Goal: Task Accomplishment & Management: Complete application form

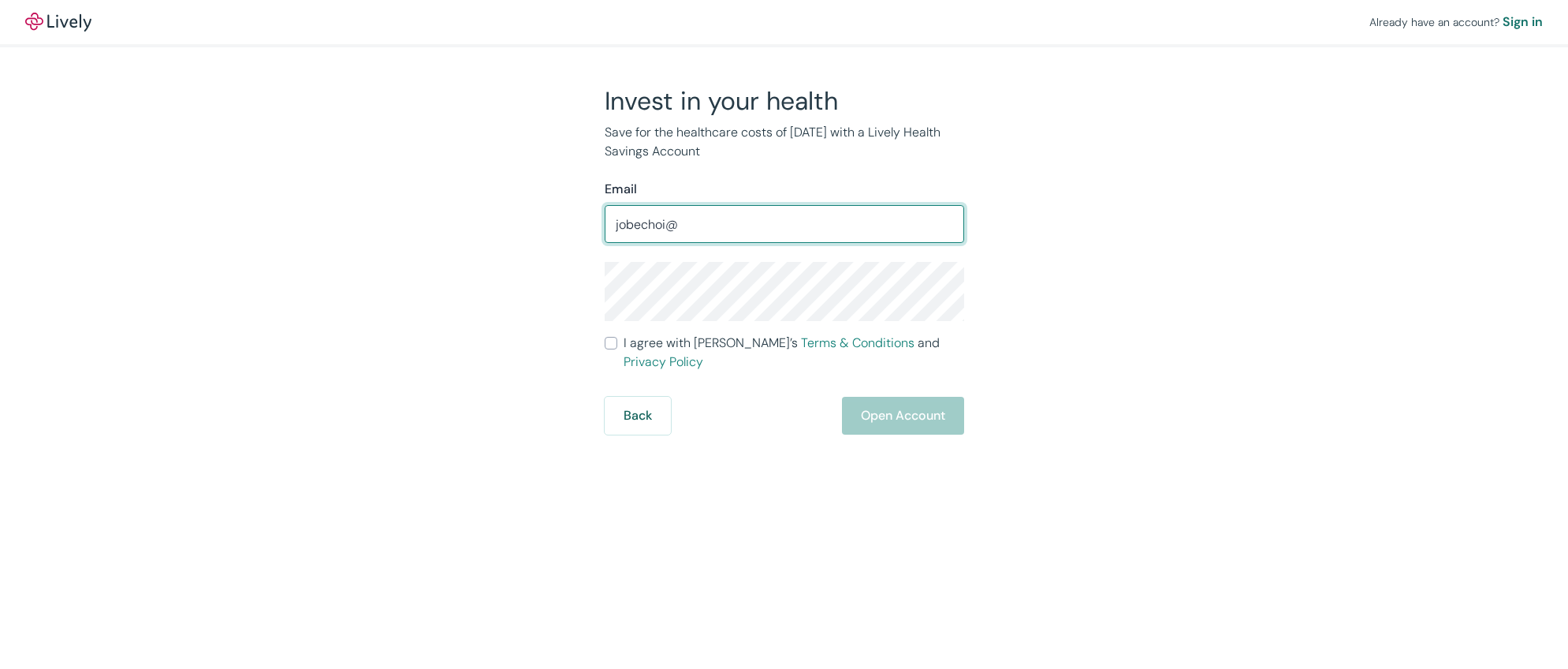
type input "[EMAIL_ADDRESS][DOMAIN_NAME]"
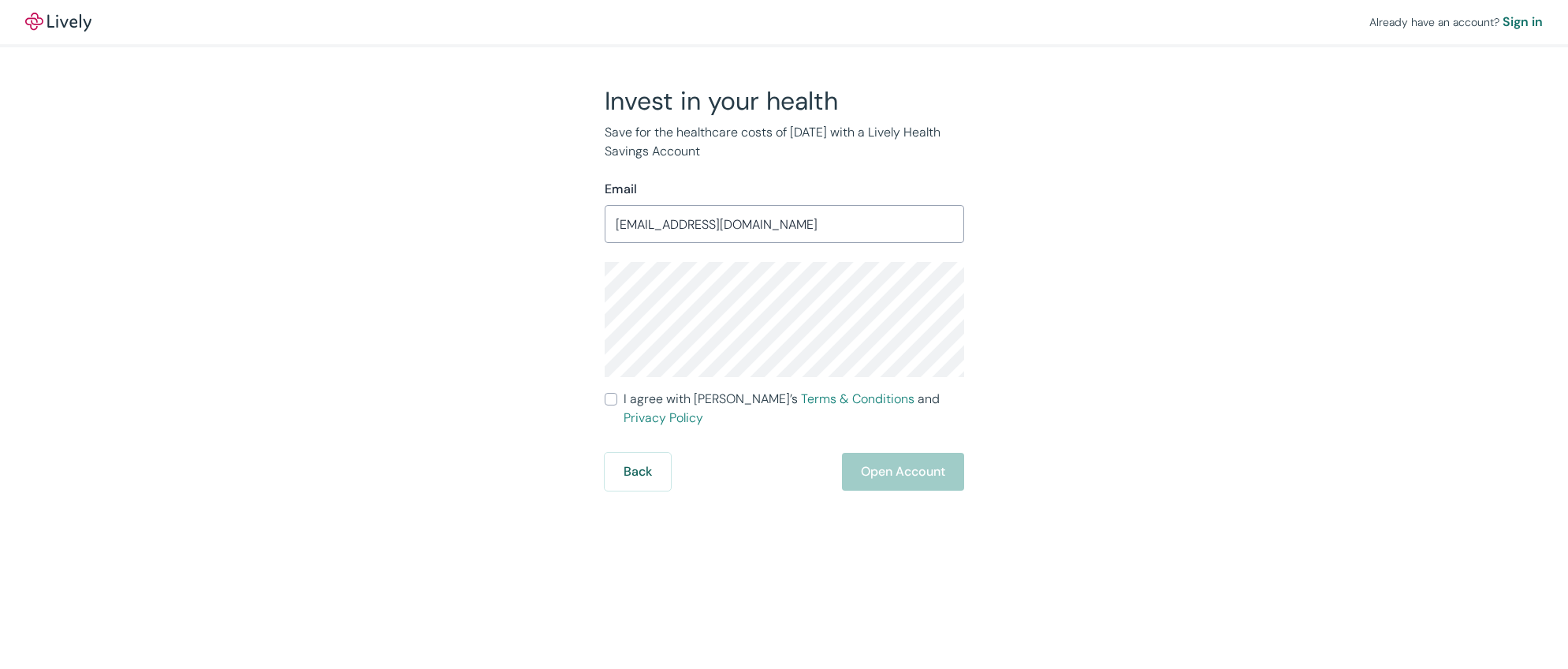
click at [778, 408] on form "Email [EMAIL_ADDRESS][DOMAIN_NAME] ​ I agree with Lively’s Terms & Conditions a…" at bounding box center [784, 335] width 359 height 310
click at [731, 400] on span "I agree with Lively’s Terms & Conditions and Privacy Policy" at bounding box center [794, 408] width 340 height 37
click at [617, 400] on input "I agree with Lively’s Terms & Conditions and Privacy Policy" at bounding box center [610, 398] width 12 height 12
checkbox input "true"
click at [897, 453] on button "Open Account" at bounding box center [903, 472] width 122 height 37
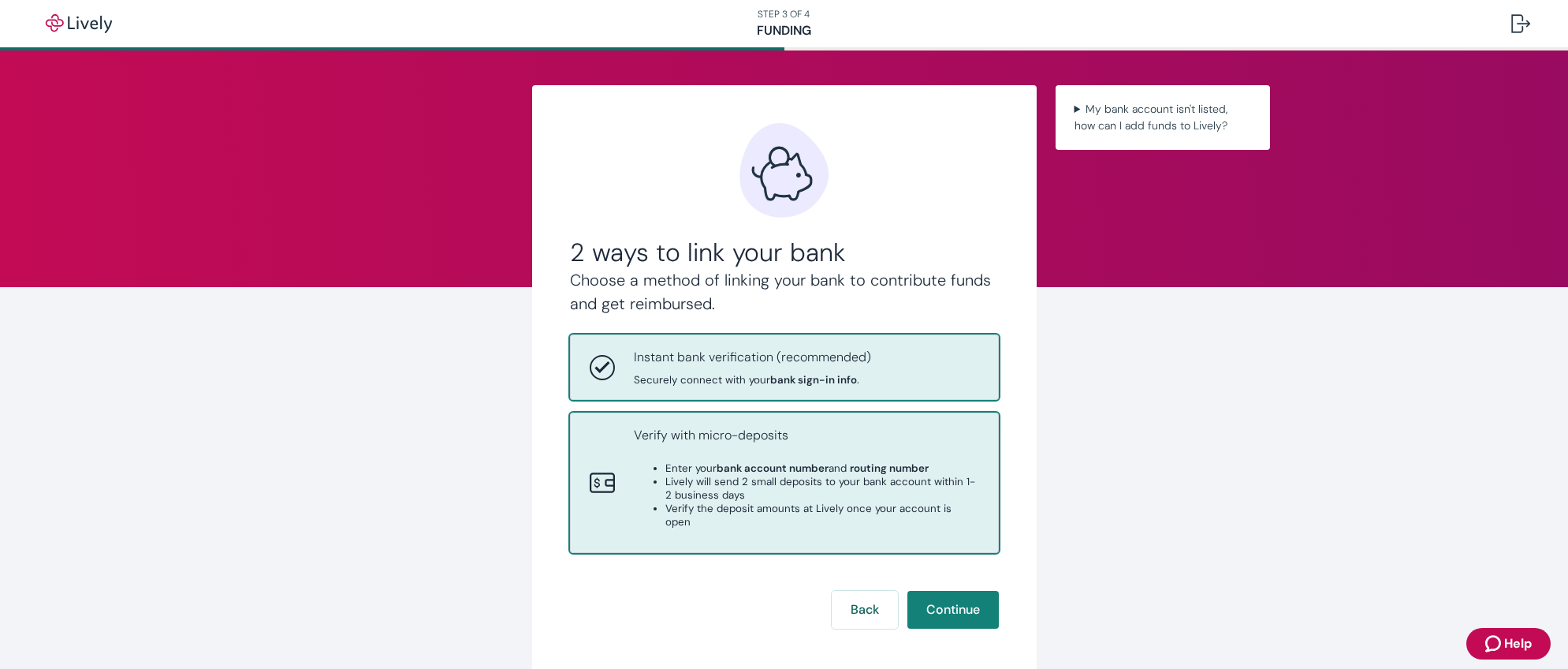
click at [798, 456] on div "Verify with micro-deposits Enter your bank account number and routing number Li…" at bounding box center [806, 482] width 345 height 113
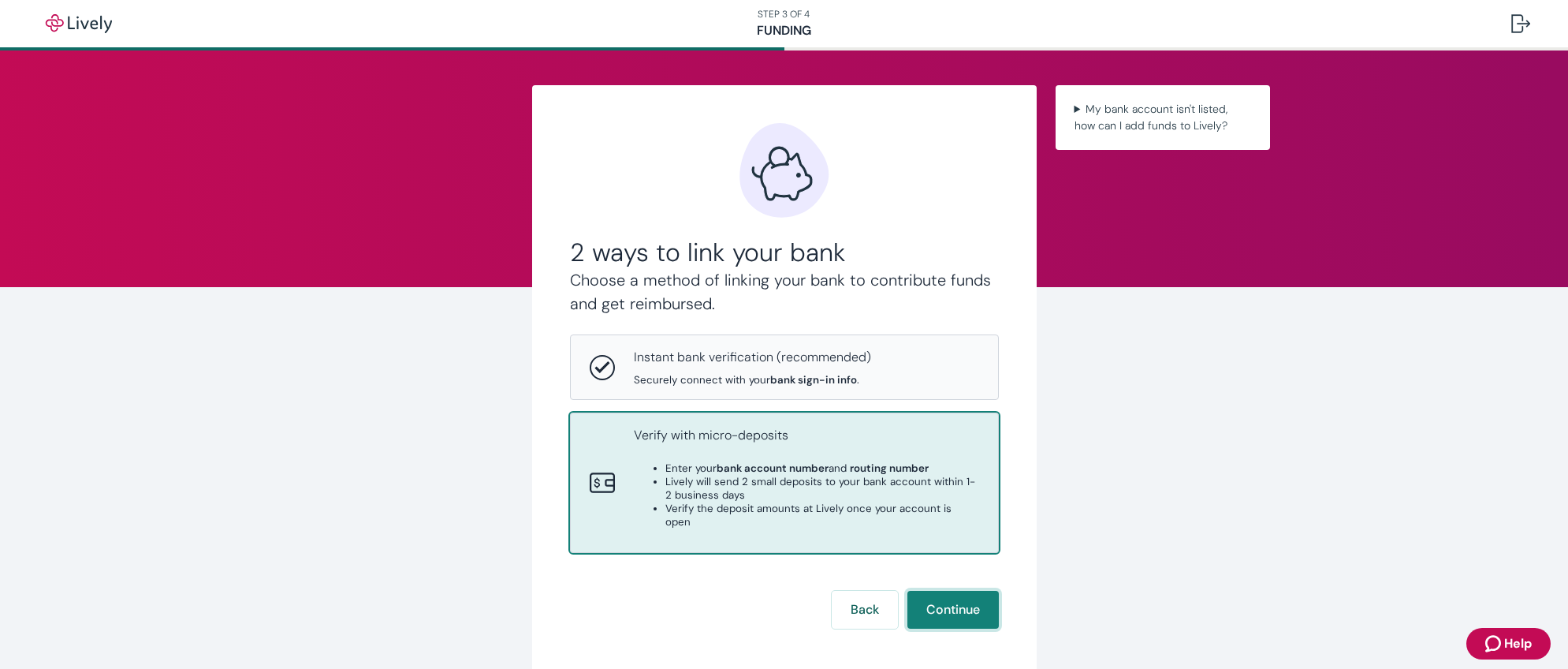
click at [969, 591] on button "Continue" at bounding box center [953, 610] width 91 height 37
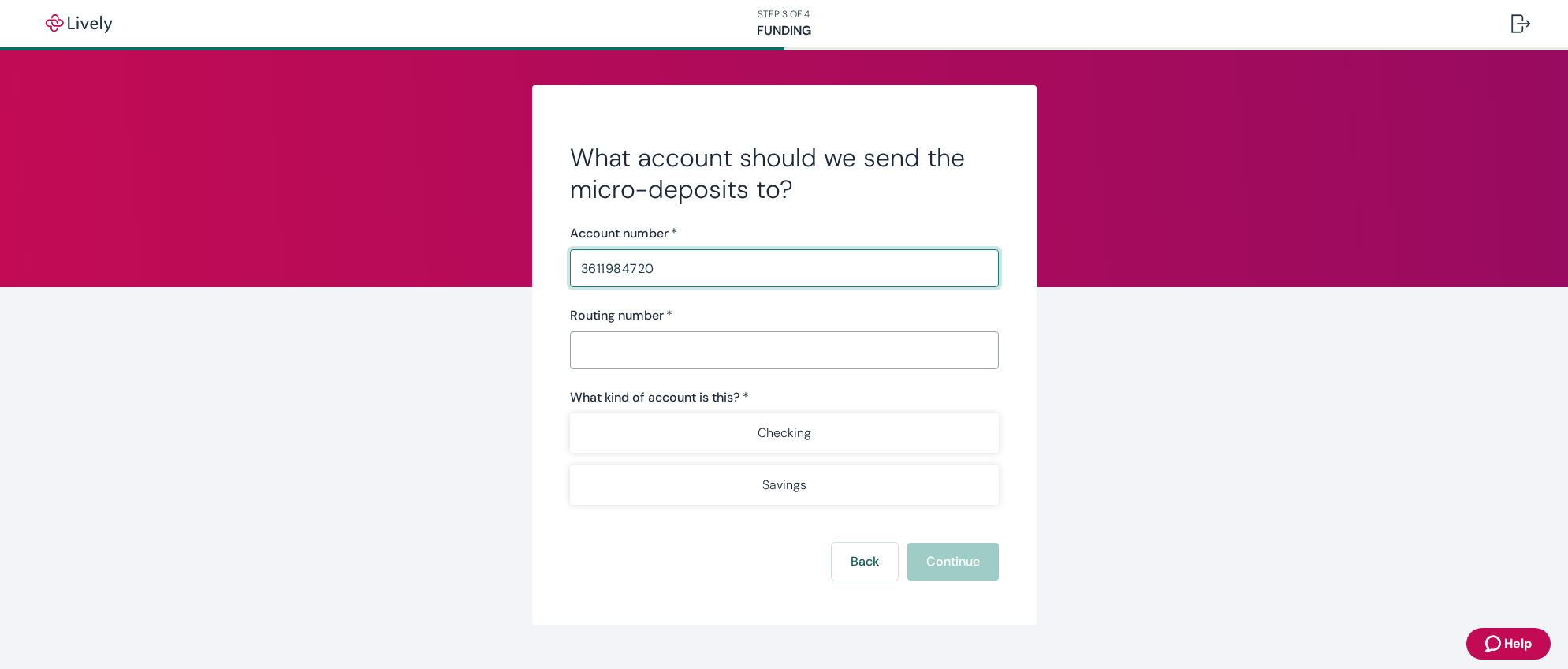
type input "3611984720"
click at [584, 355] on input "Routing number   *" at bounding box center [784, 350] width 428 height 32
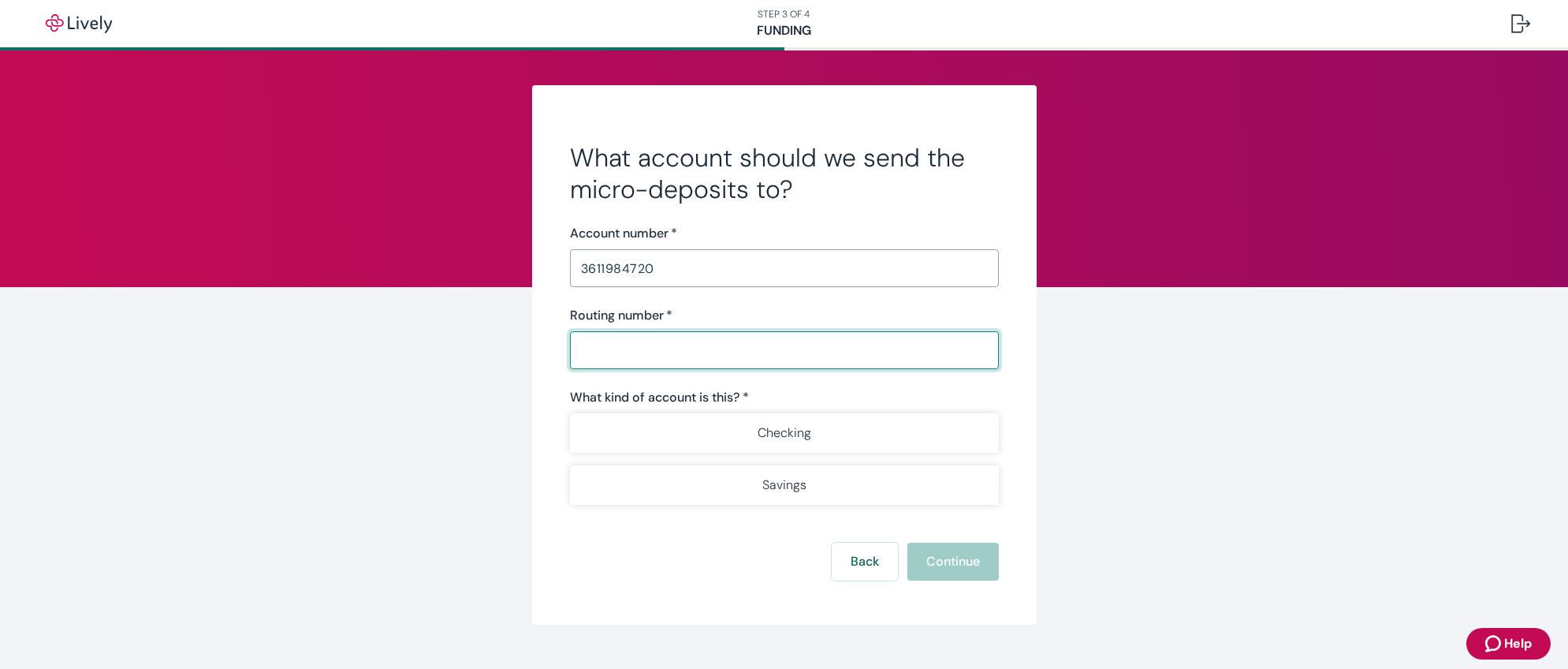
paste input "325081403"
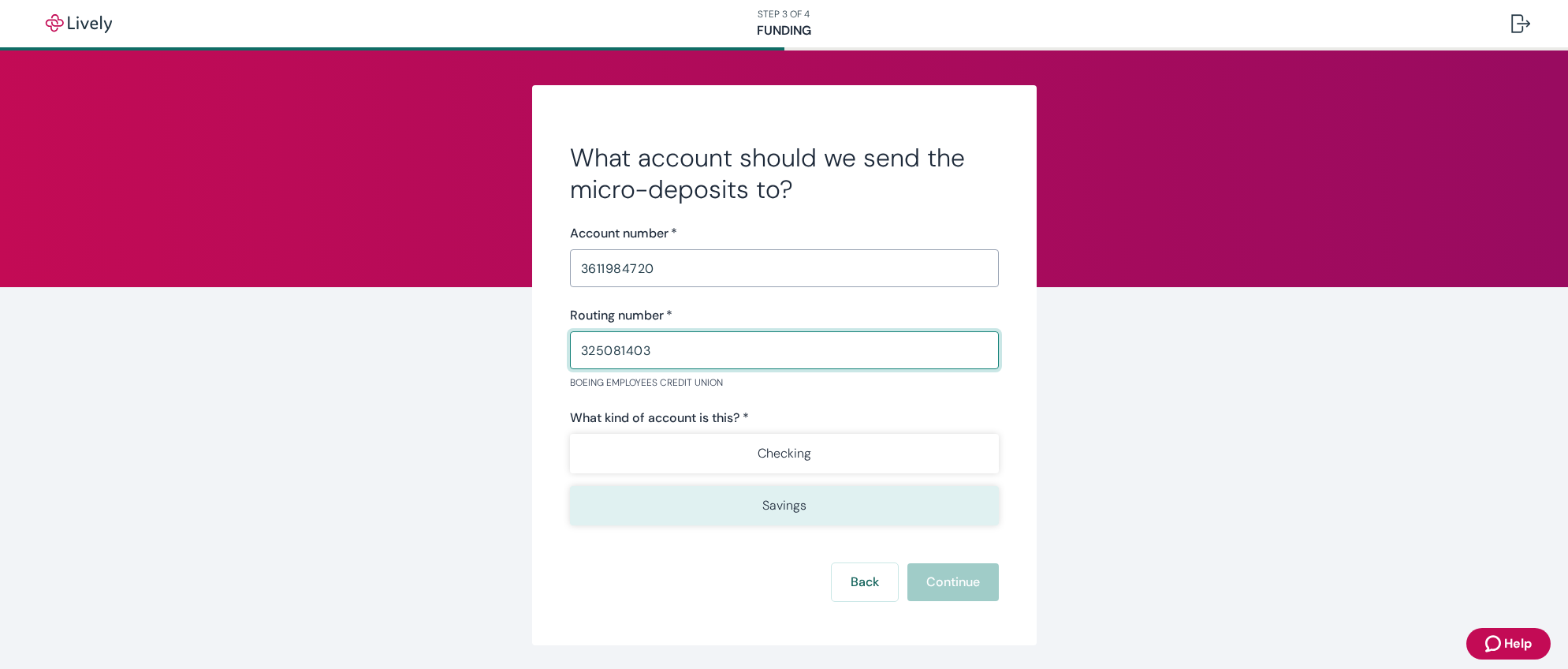
type input "325081403"
click at [837, 510] on button "Savings" at bounding box center [784, 505] width 428 height 39
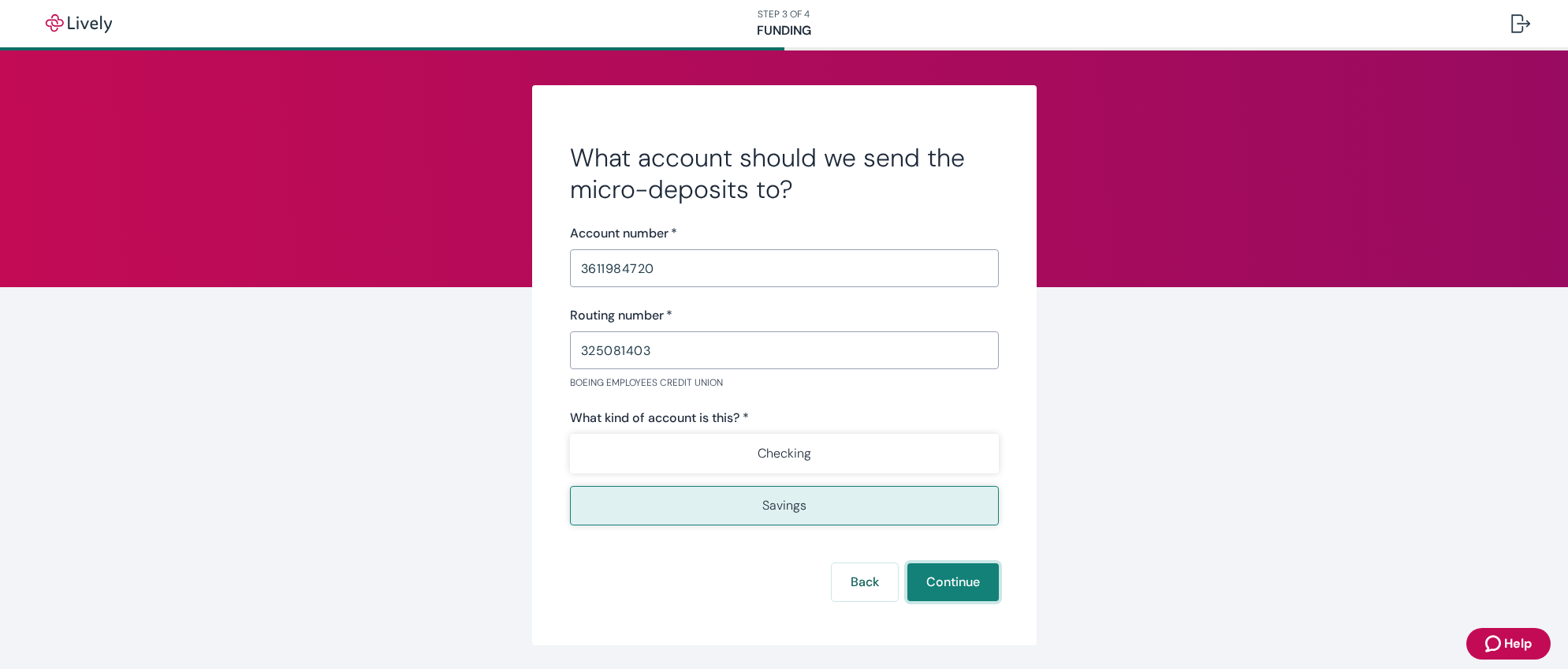
click at [929, 580] on button "Continue" at bounding box center [953, 582] width 91 height 37
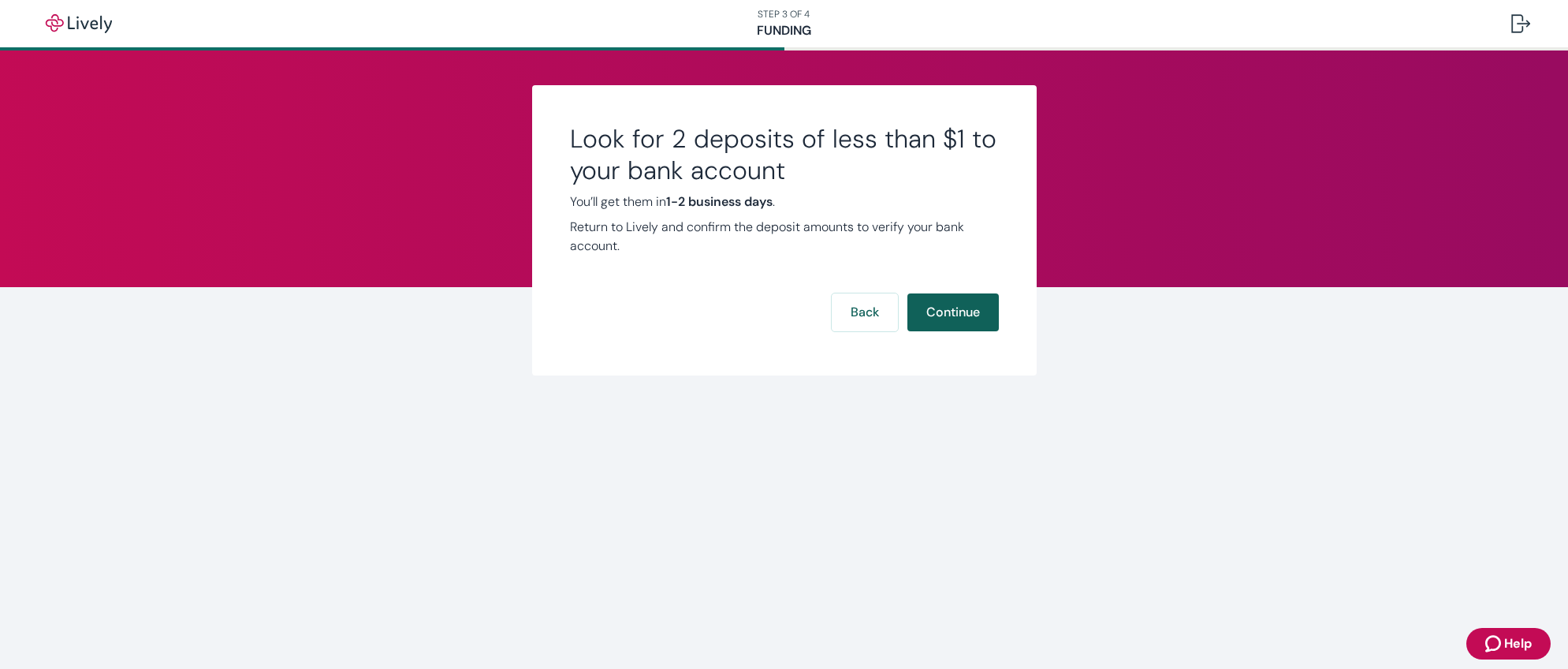
click at [978, 323] on button "Continue" at bounding box center [953, 312] width 91 height 37
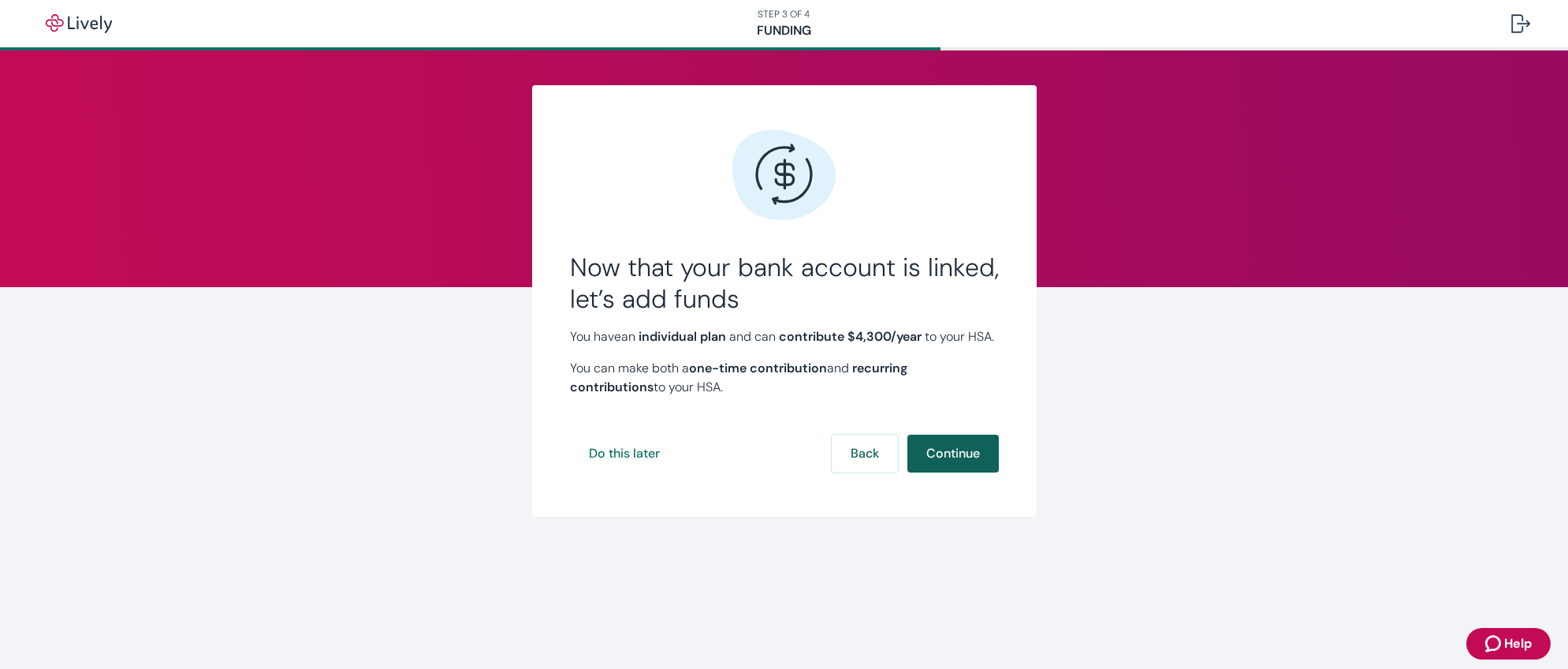
click at [957, 473] on button "Continue" at bounding box center [953, 453] width 91 height 37
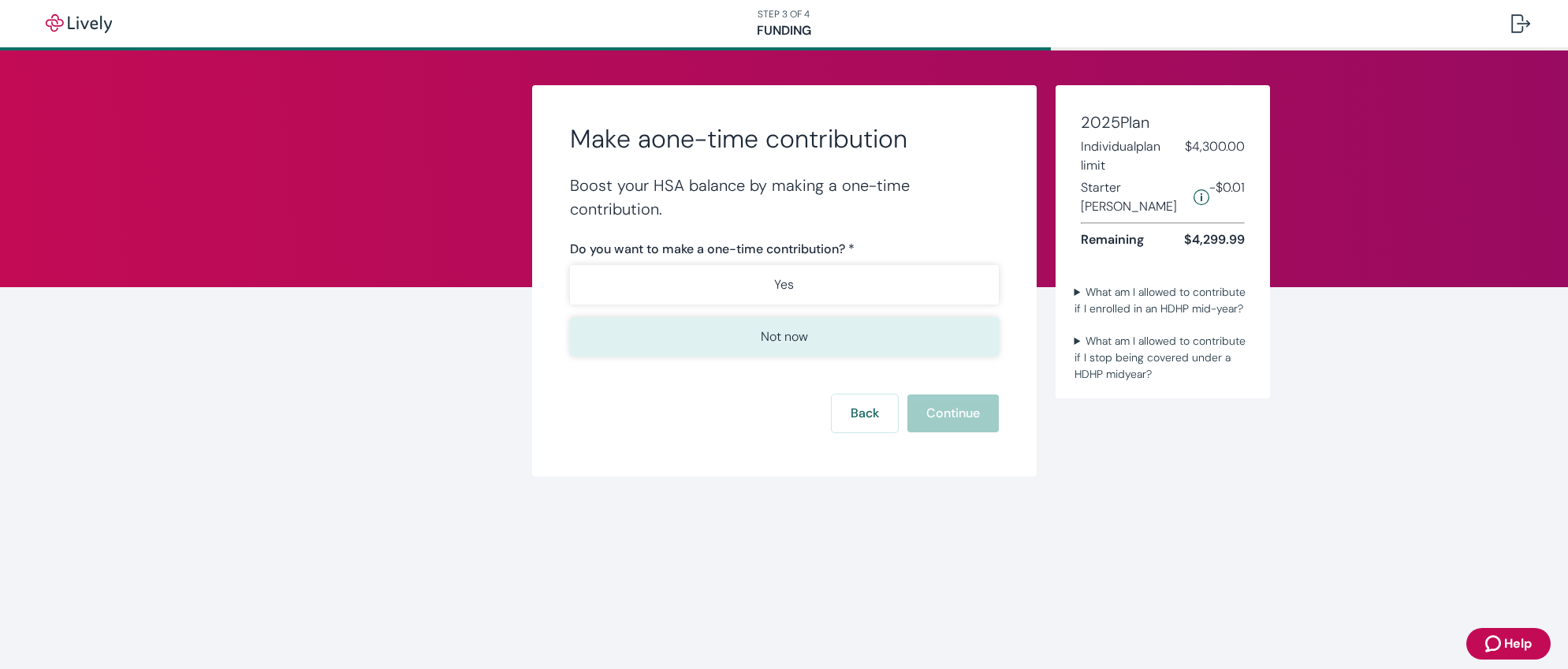
click at [838, 324] on button "Not now" at bounding box center [784, 337] width 428 height 39
click at [943, 403] on button "Continue" at bounding box center [953, 413] width 91 height 37
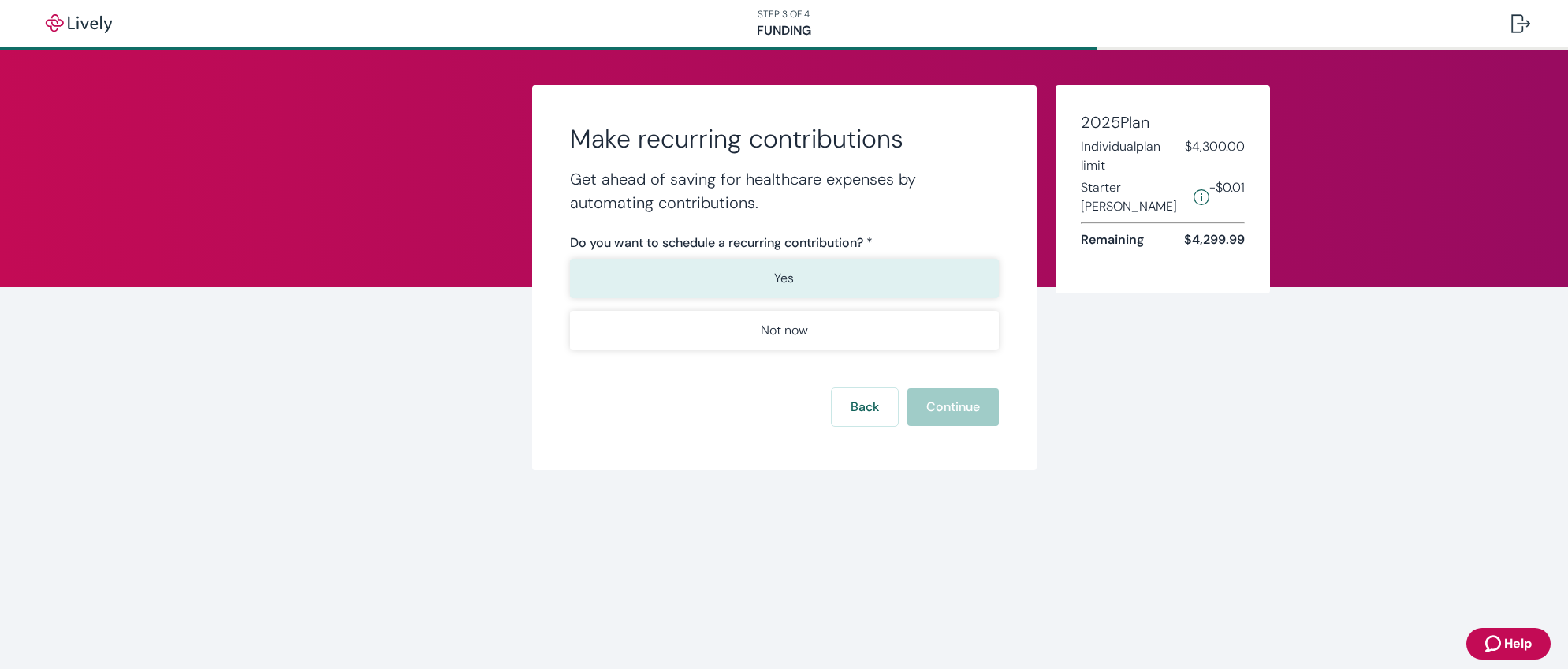
click at [837, 281] on button "Yes" at bounding box center [784, 278] width 428 height 39
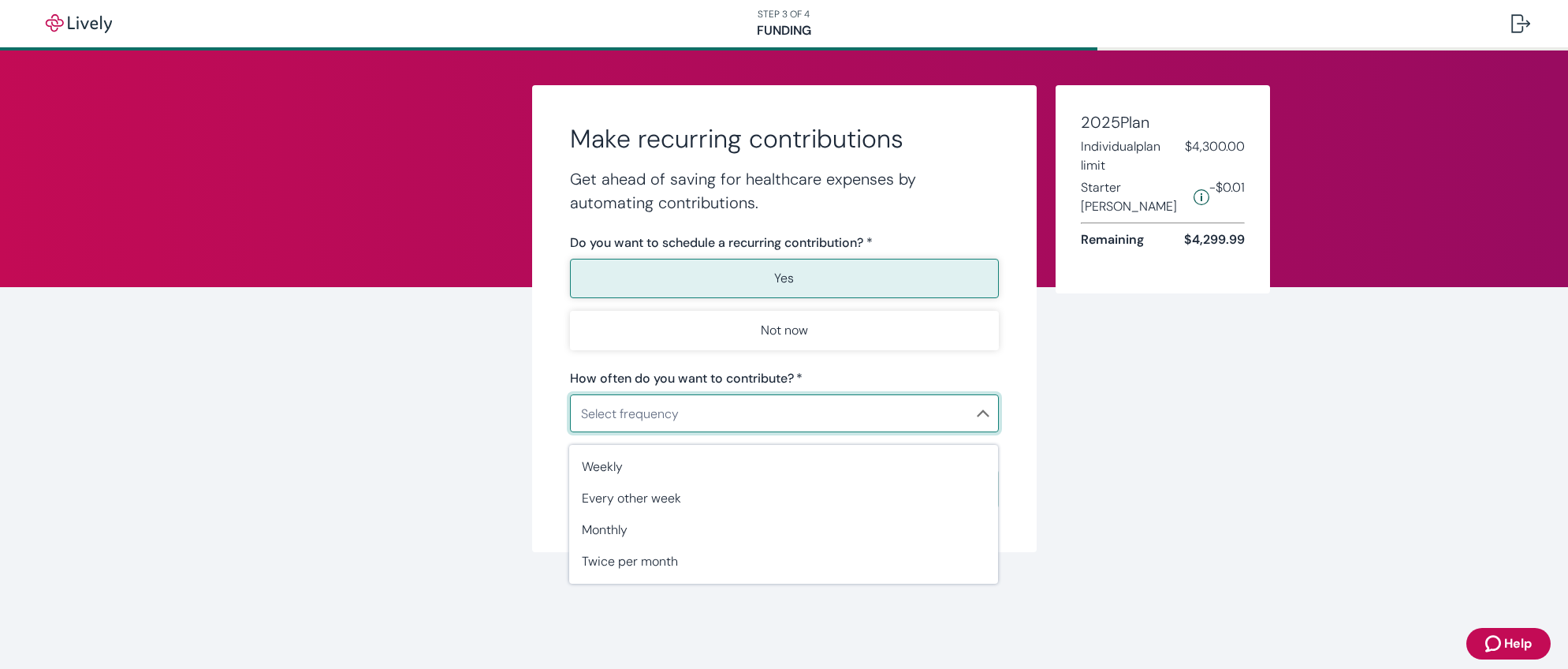
click at [855, 412] on body "STEP 3 OF 4 Funding Make recurring contributions Get ahead of saving for health…" at bounding box center [784, 334] width 1568 height 669
click at [808, 462] on span "Weekly" at bounding box center [784, 466] width 404 height 19
type input "Weekly"
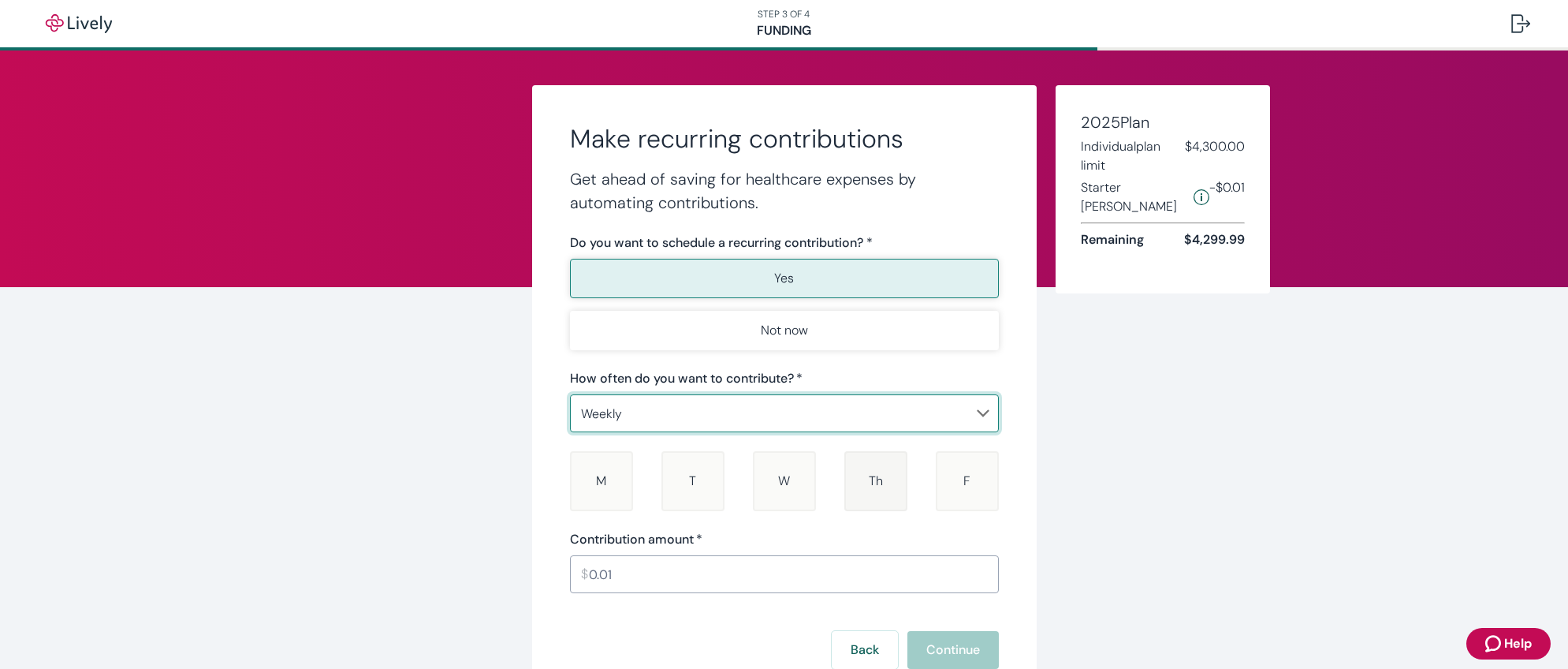
click at [859, 496] on div "Th Thursday" at bounding box center [875, 482] width 63 height 60
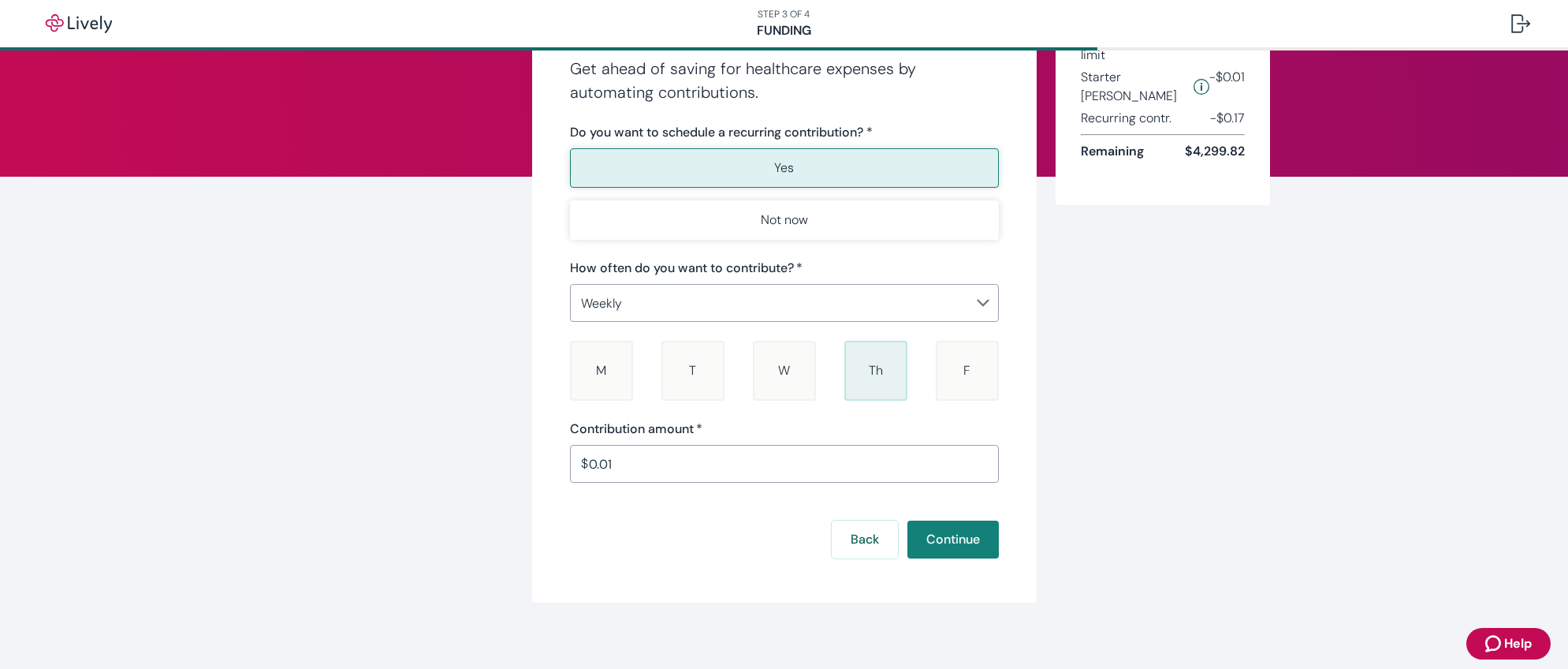
scroll to position [120, 0]
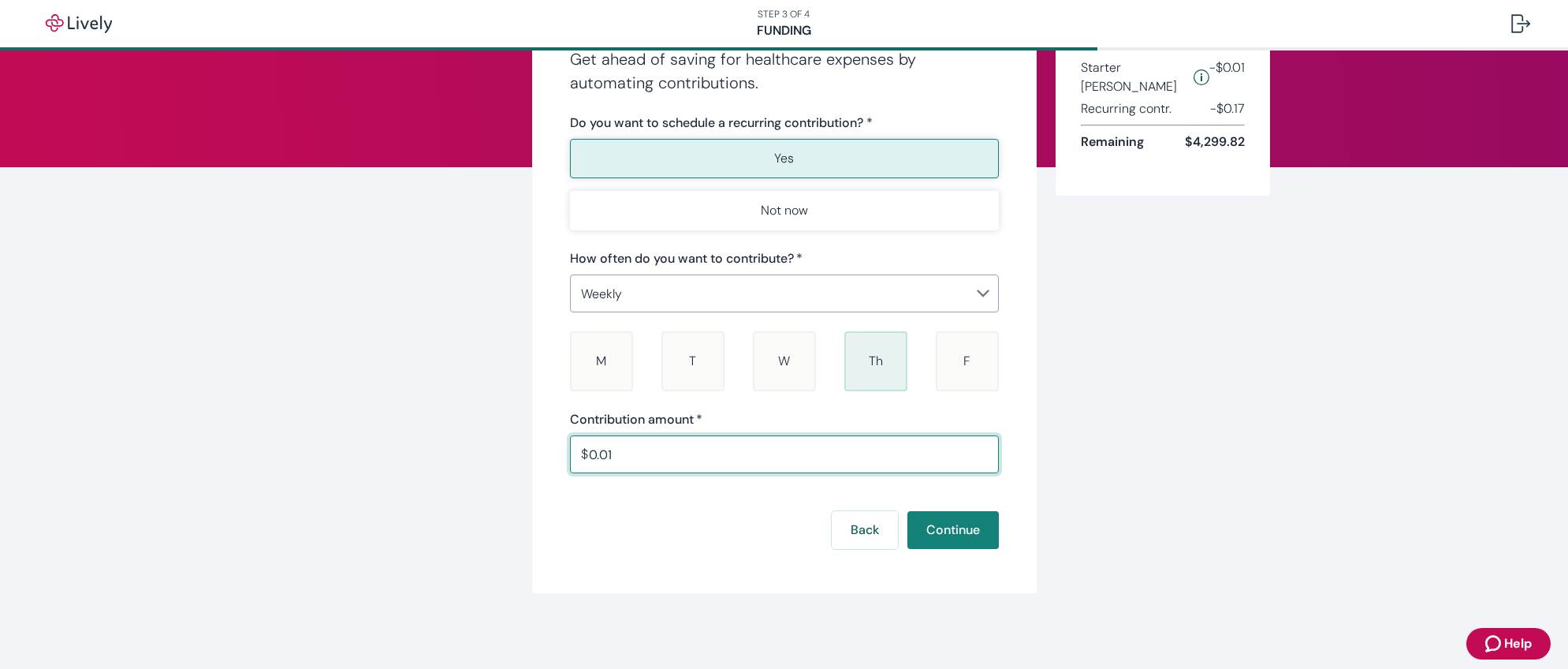
click at [711, 467] on input "0.01" at bounding box center [793, 454] width 410 height 32
type input "250.00"
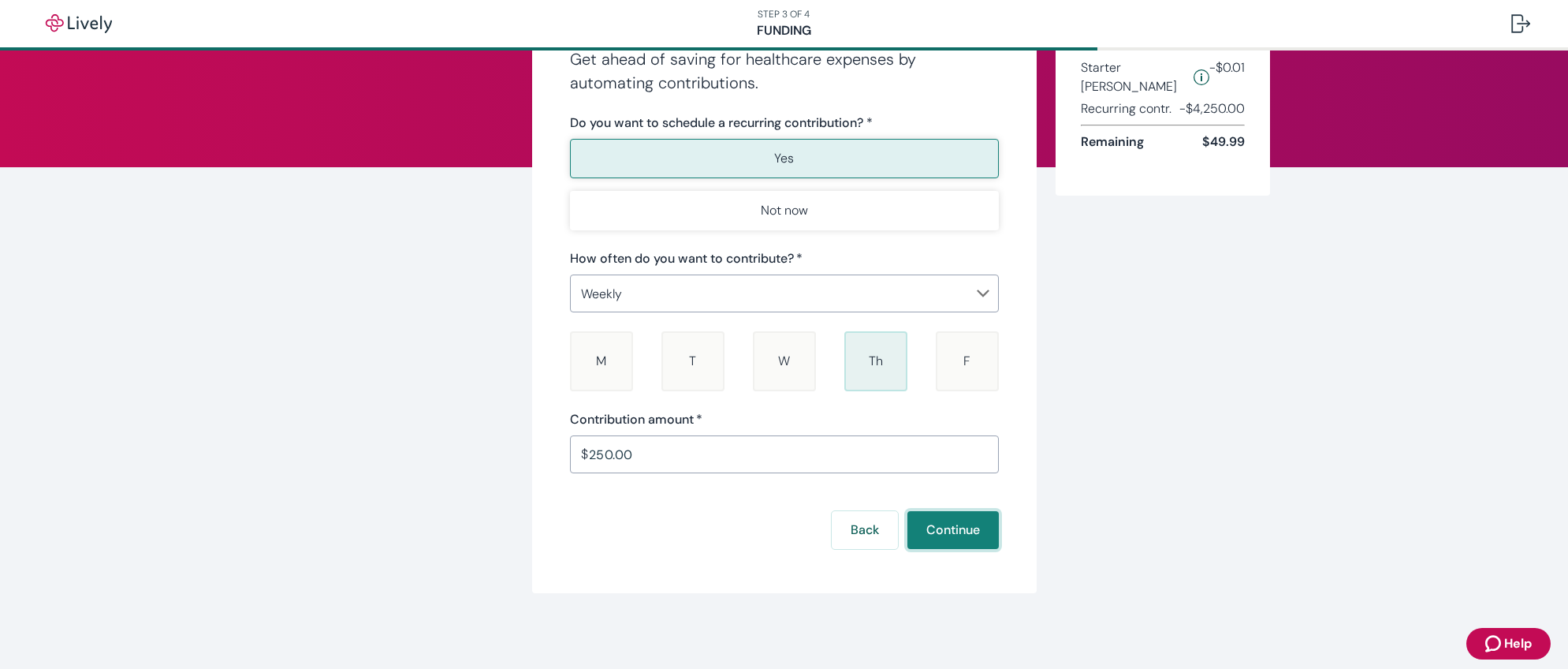
click at [964, 522] on button "Continue" at bounding box center [953, 530] width 91 height 37
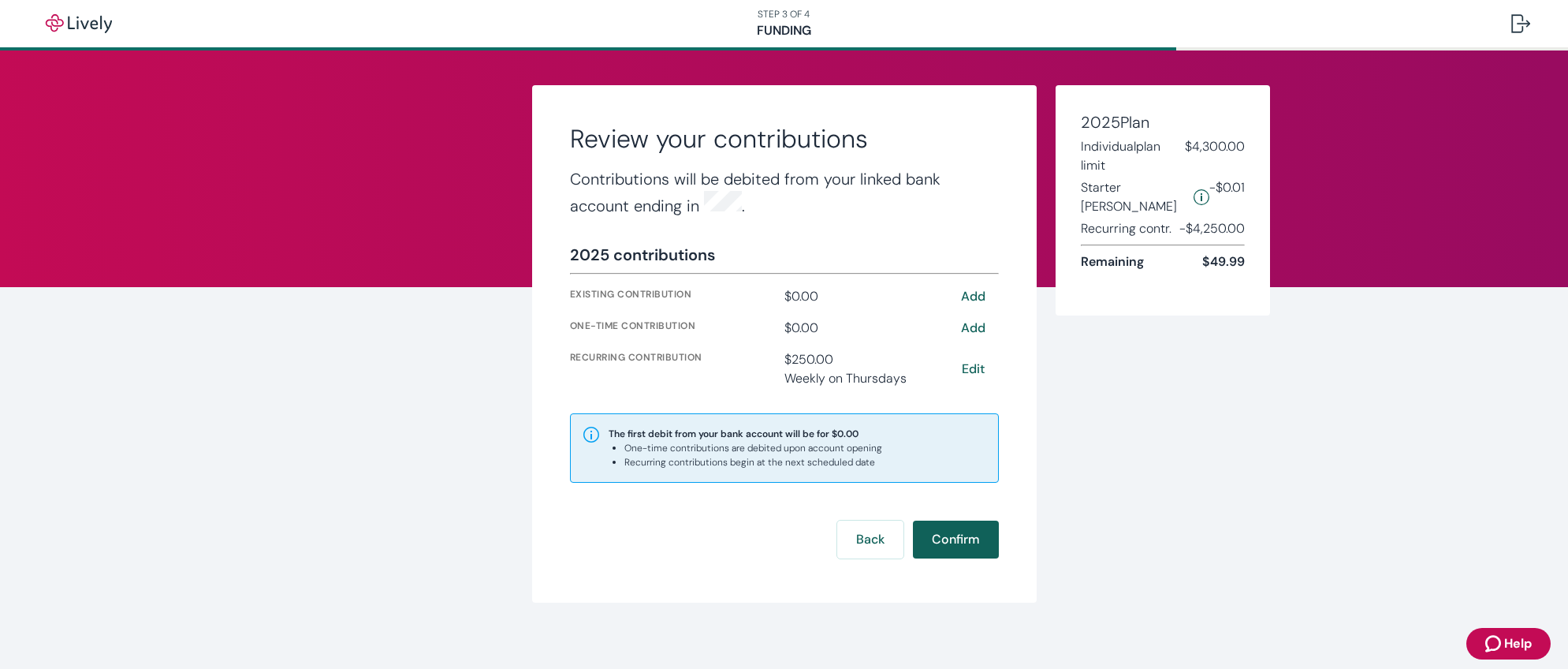
click at [938, 533] on button "Confirm" at bounding box center [955, 539] width 86 height 37
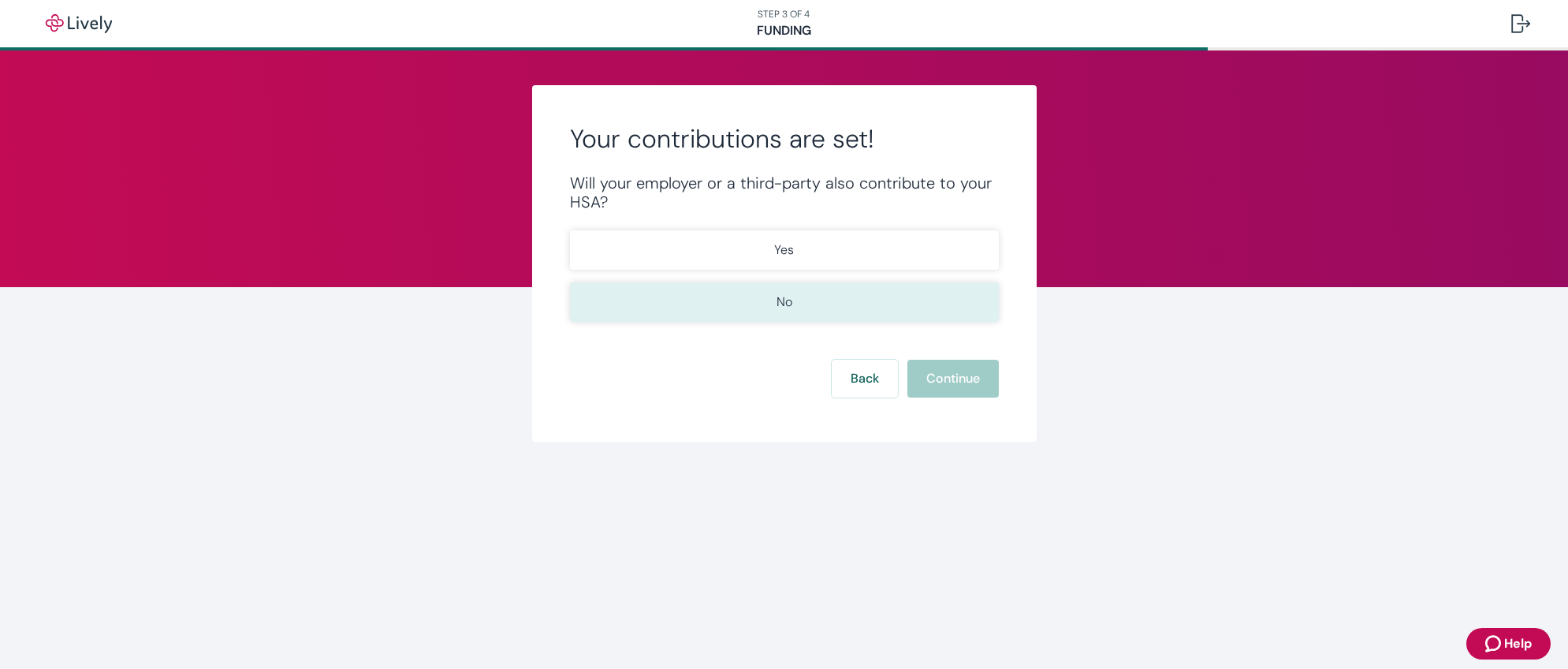
click at [851, 297] on button "No" at bounding box center [784, 301] width 428 height 39
click at [933, 368] on button "Continue" at bounding box center [953, 378] width 91 height 37
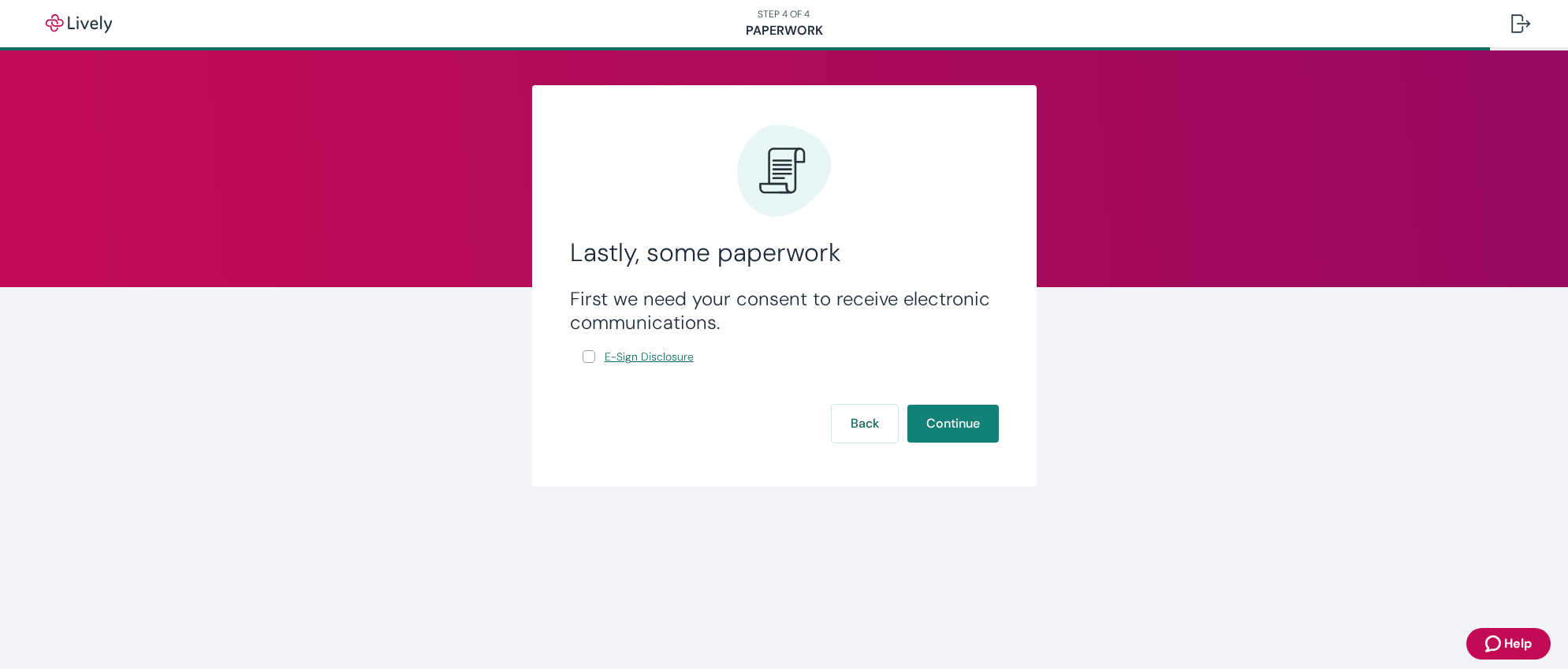
click at [687, 353] on span "E-Sign Disclosure" at bounding box center [648, 357] width 89 height 16
click at [590, 357] on input "E-Sign Disclosure" at bounding box center [588, 356] width 12 height 12
checkbox input "true"
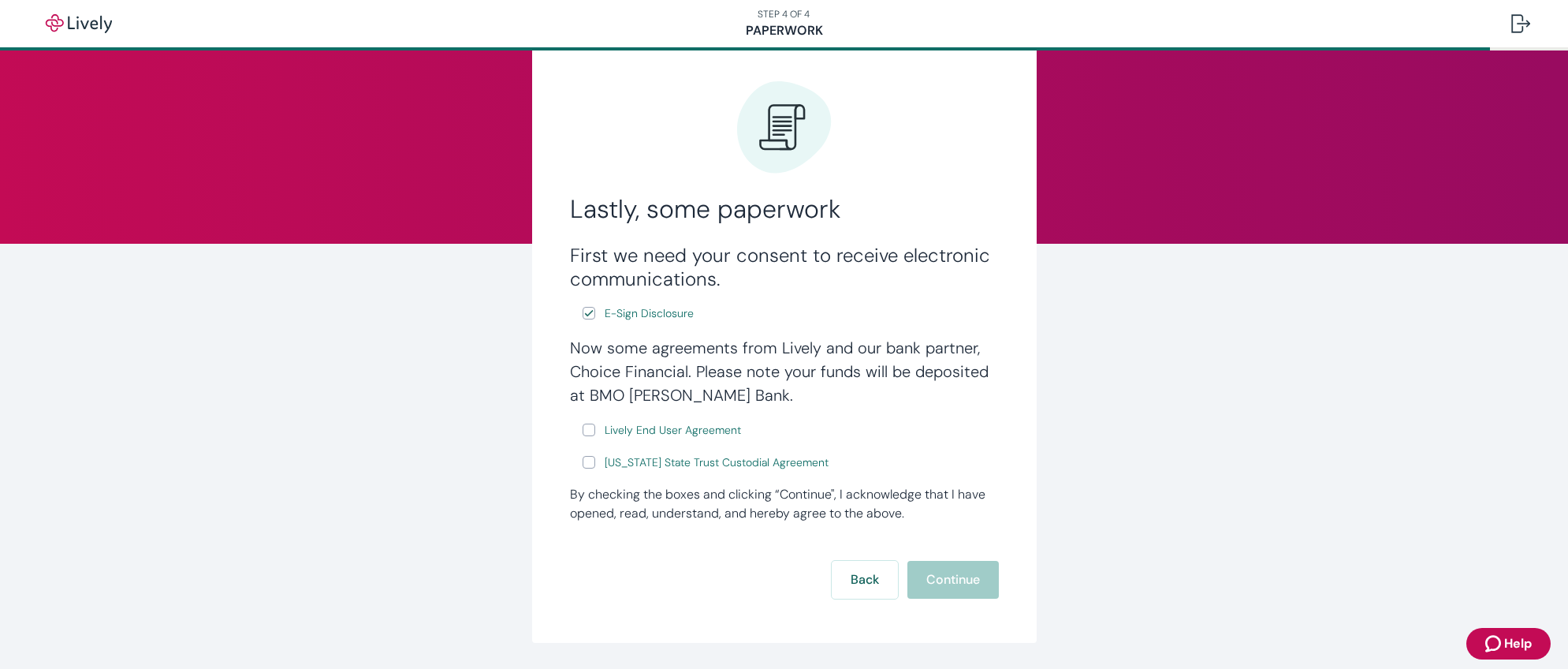
scroll to position [79, 0]
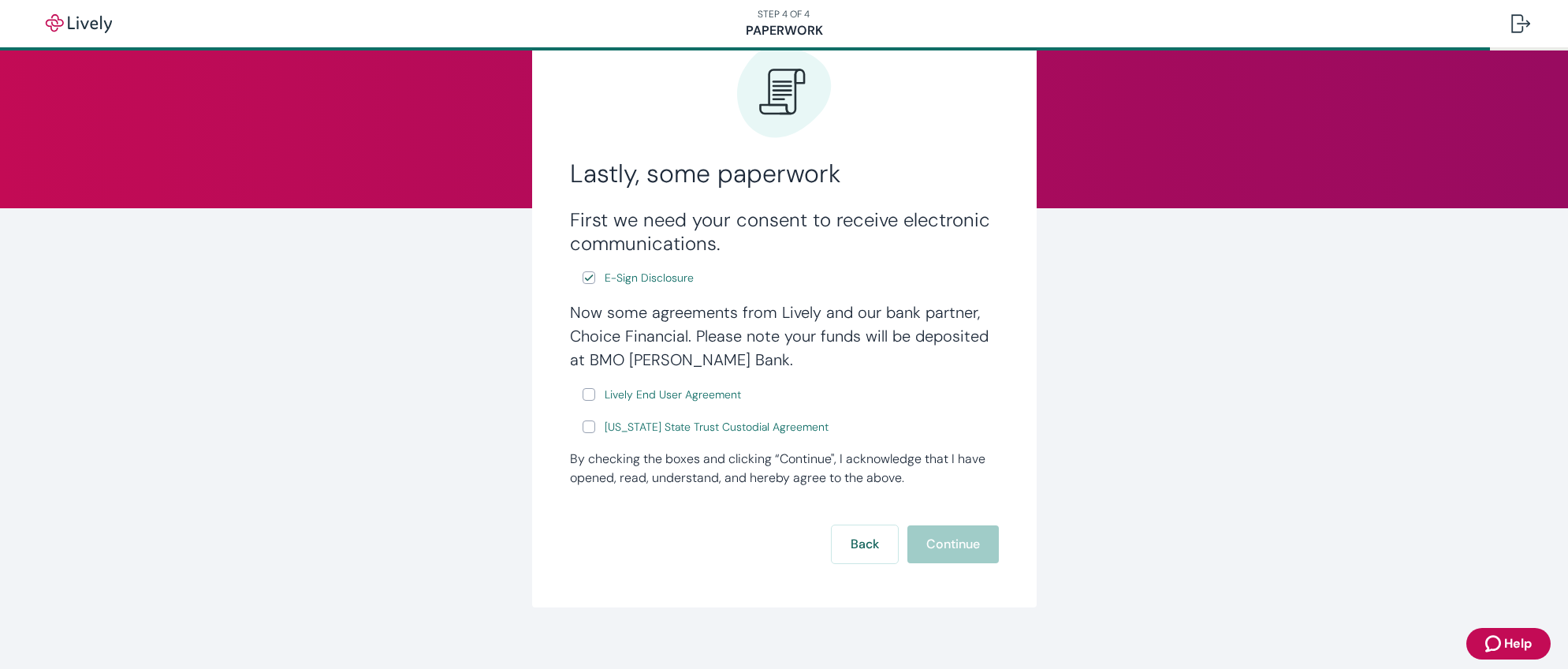
click at [1044, 457] on div "Lastly, some paperwork First we need your consent to receive electronic communi…" at bounding box center [784, 306] width 757 height 601
click at [609, 394] on span "Lively End User Agreement" at bounding box center [672, 394] width 136 height 16
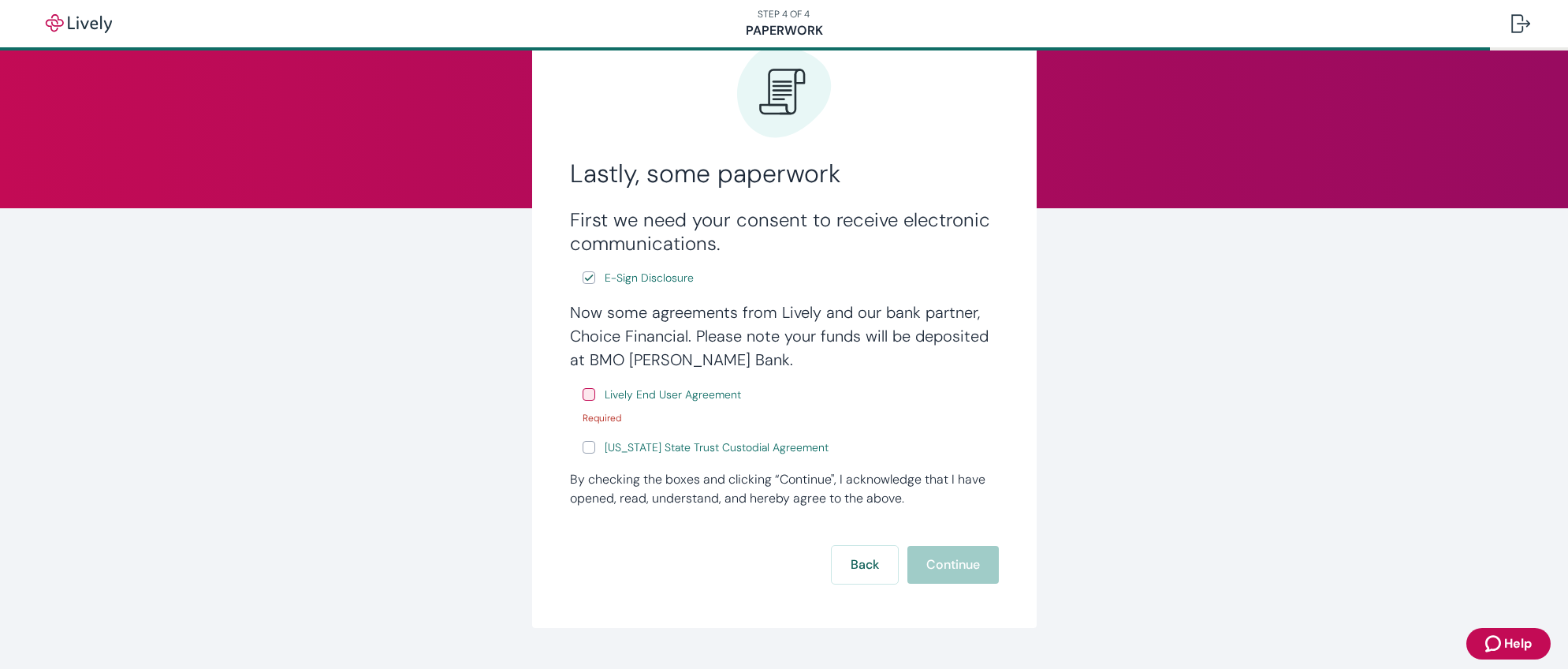
click at [586, 396] on input "Lively End User Agreement" at bounding box center [588, 394] width 12 height 12
checkbox input "true"
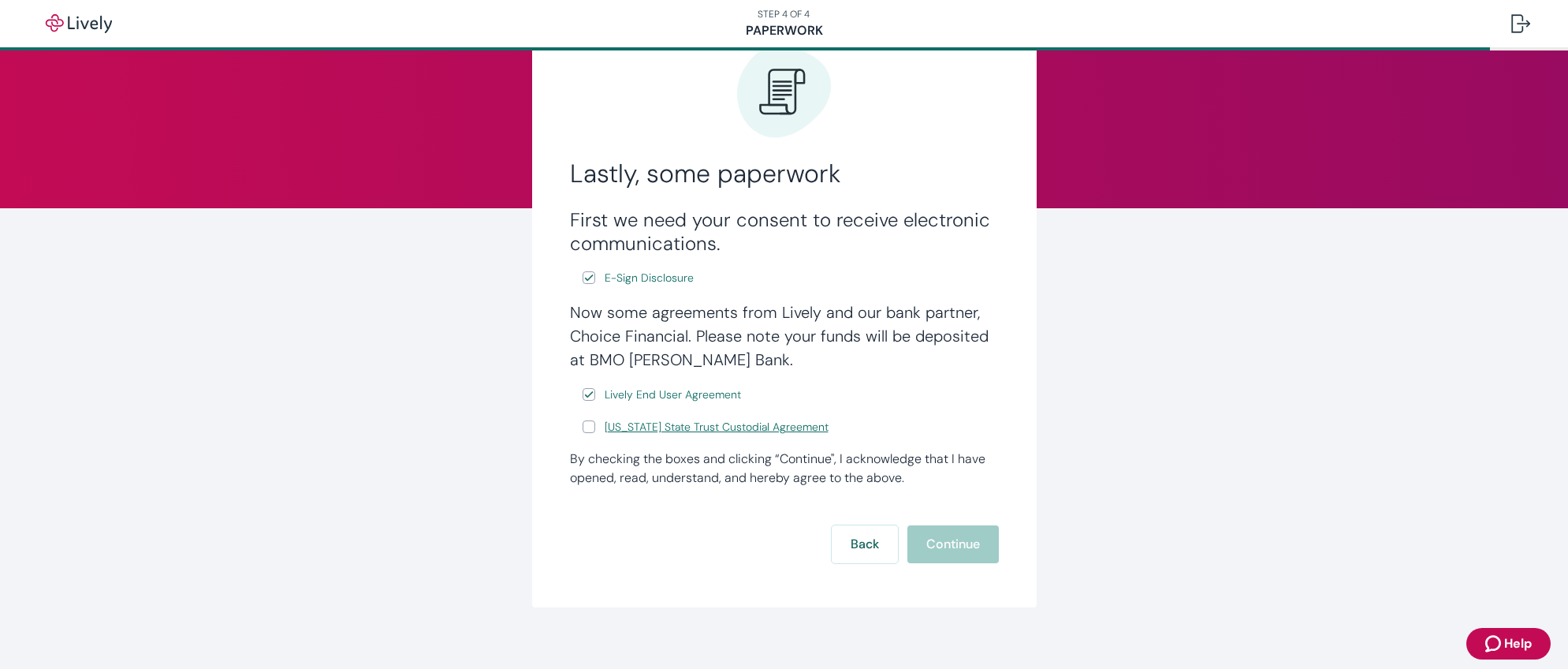
click at [669, 432] on span "Wyoming State Trust Custodial Agreement" at bounding box center [716, 427] width 224 height 16
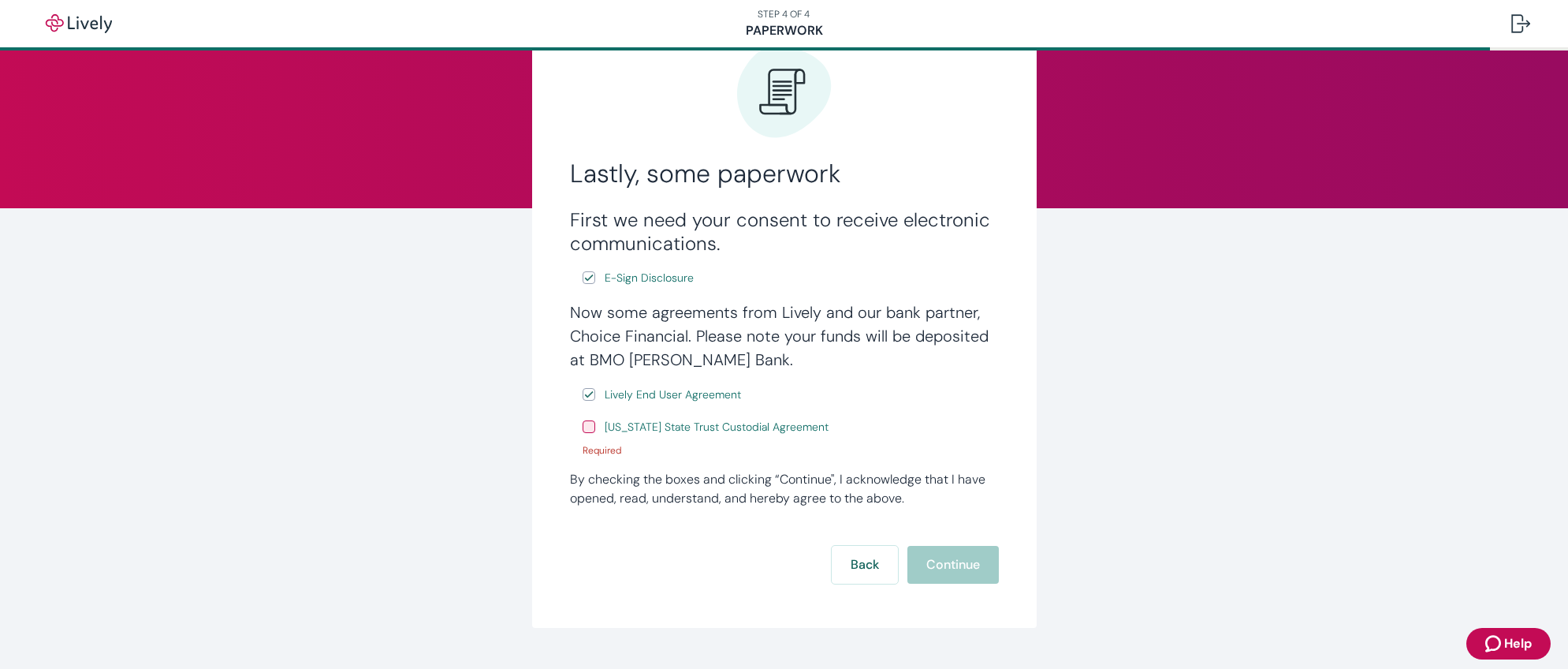
click at [587, 429] on input "Wyoming State Trust Custodial Agreement" at bounding box center [588, 426] width 12 height 12
checkbox input "true"
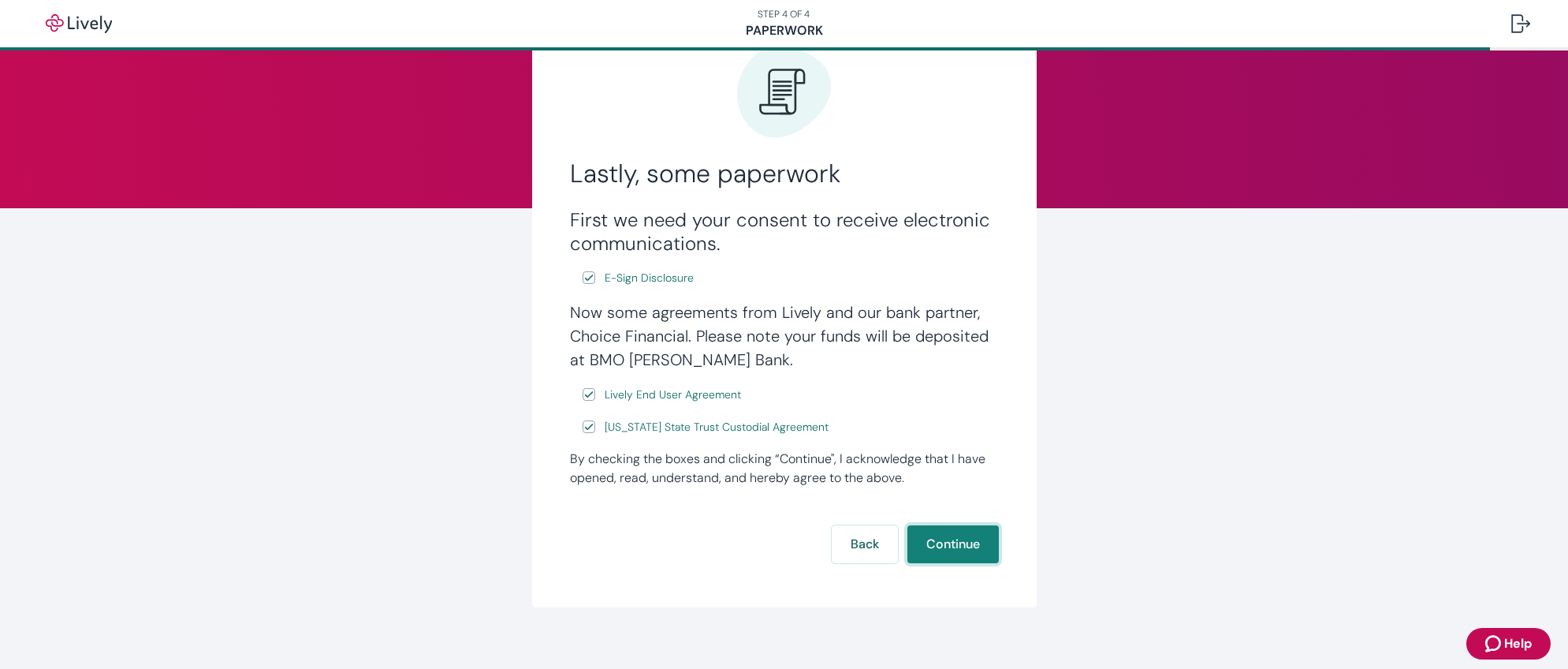
click at [941, 550] on button "Continue" at bounding box center [953, 544] width 91 height 37
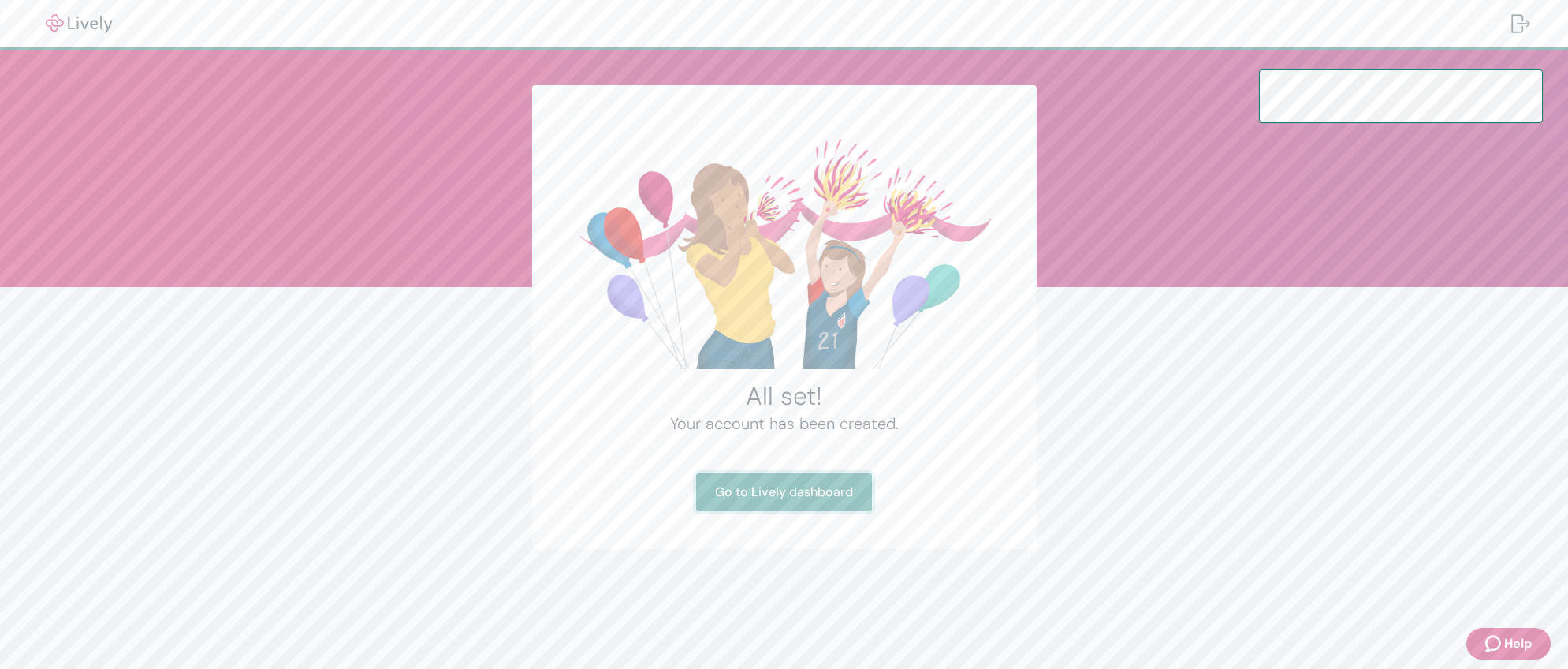
click at [828, 488] on link "Go to Lively dashboard" at bounding box center [784, 492] width 176 height 37
